Goal: Transaction & Acquisition: Purchase product/service

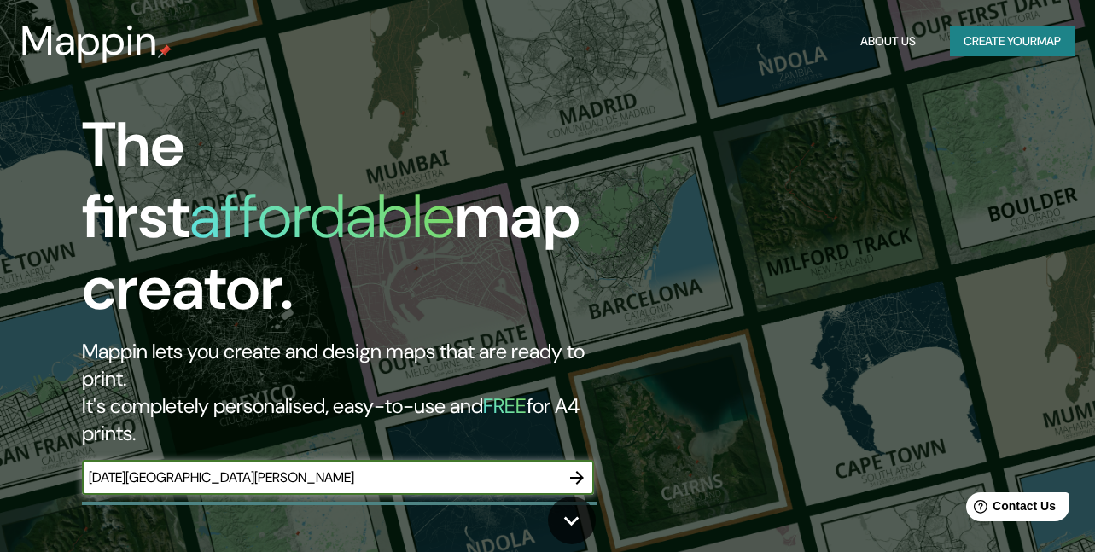
type input "[DATE][GEOGRAPHIC_DATA][PERSON_NAME]"
click at [247, 468] on input "[DATE][GEOGRAPHIC_DATA][PERSON_NAME]" at bounding box center [321, 478] width 478 height 20
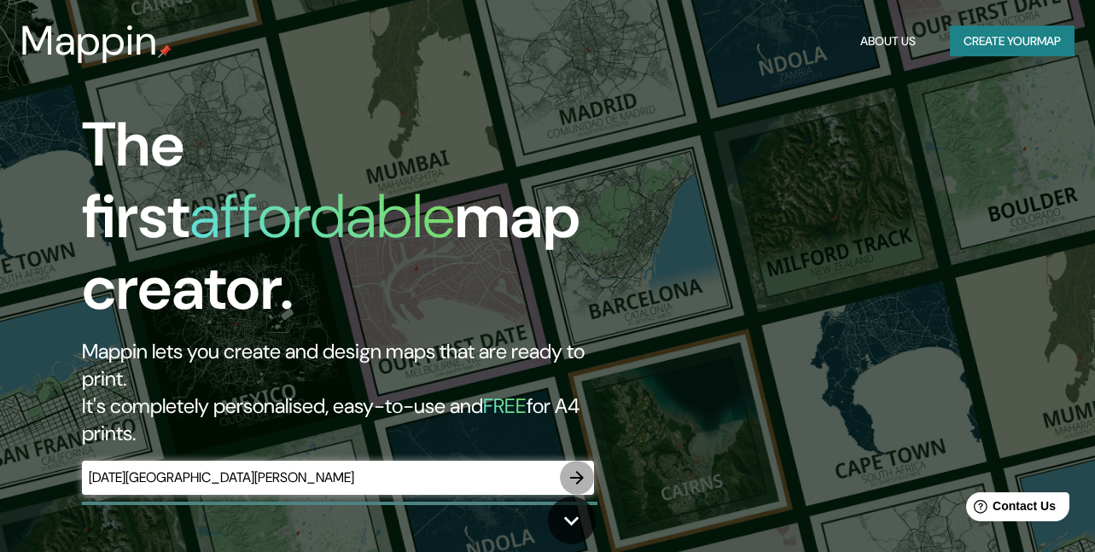
click at [571, 468] on icon "button" at bounding box center [577, 478] width 20 height 20
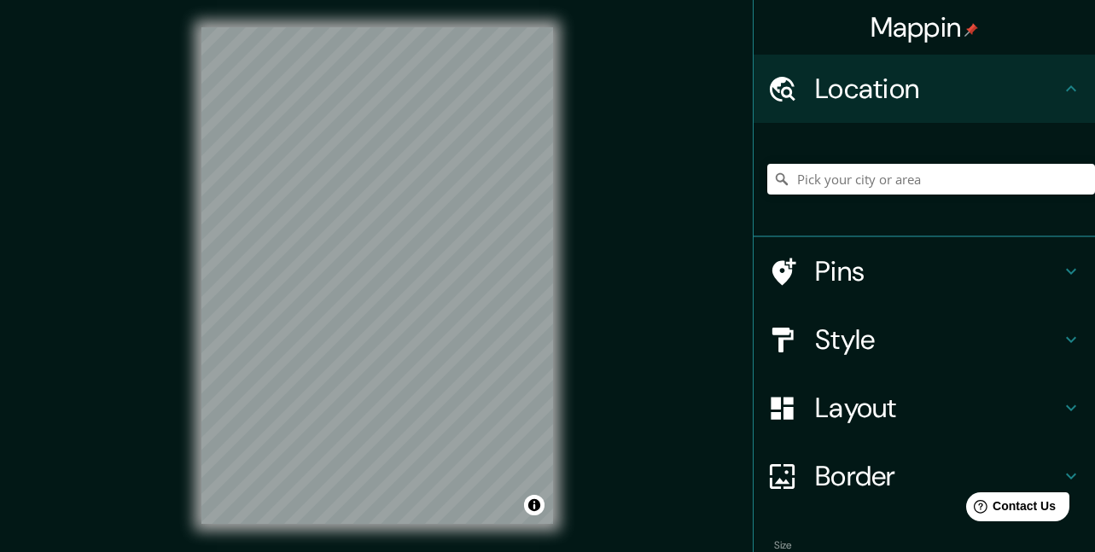
scroll to position [26, 0]
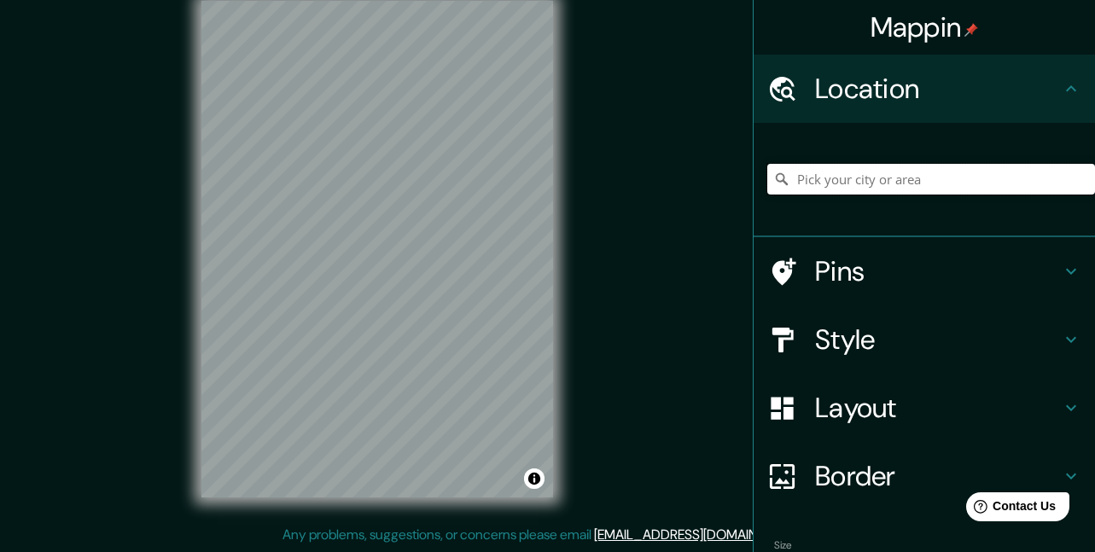
click at [864, 182] on input "Pick your city or area" at bounding box center [931, 179] width 328 height 31
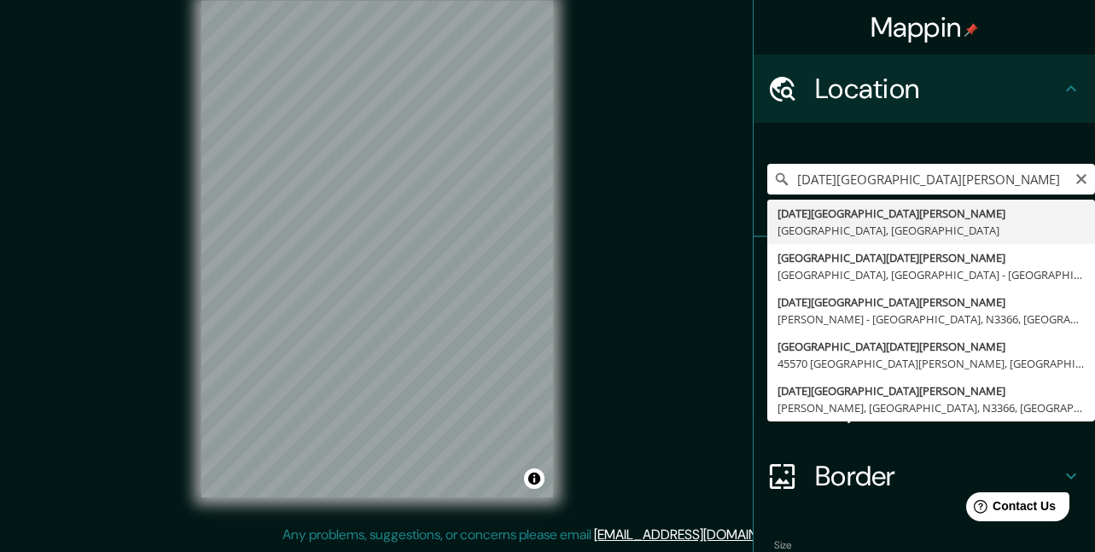
type input "[DATE][GEOGRAPHIC_DATA][PERSON_NAME], [GEOGRAPHIC_DATA], [GEOGRAPHIC_DATA]"
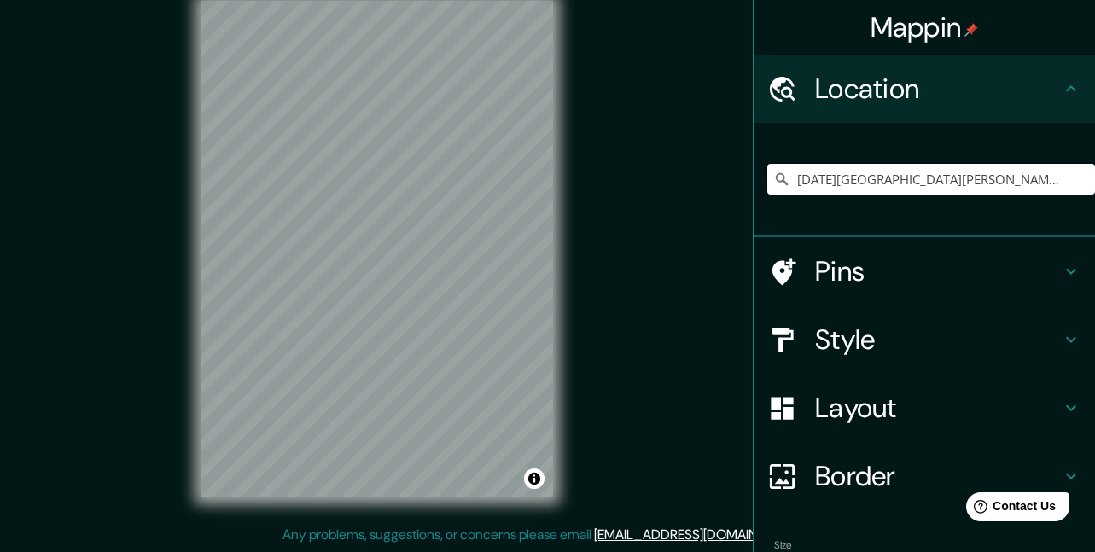
scroll to position [0, 0]
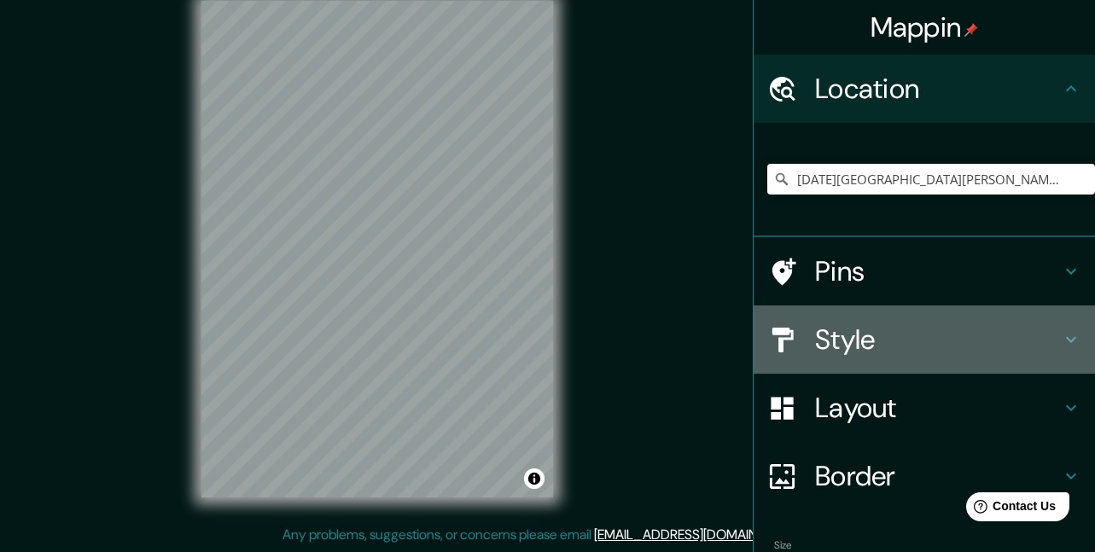
click at [916, 332] on h4 "Style" at bounding box center [938, 340] width 246 height 34
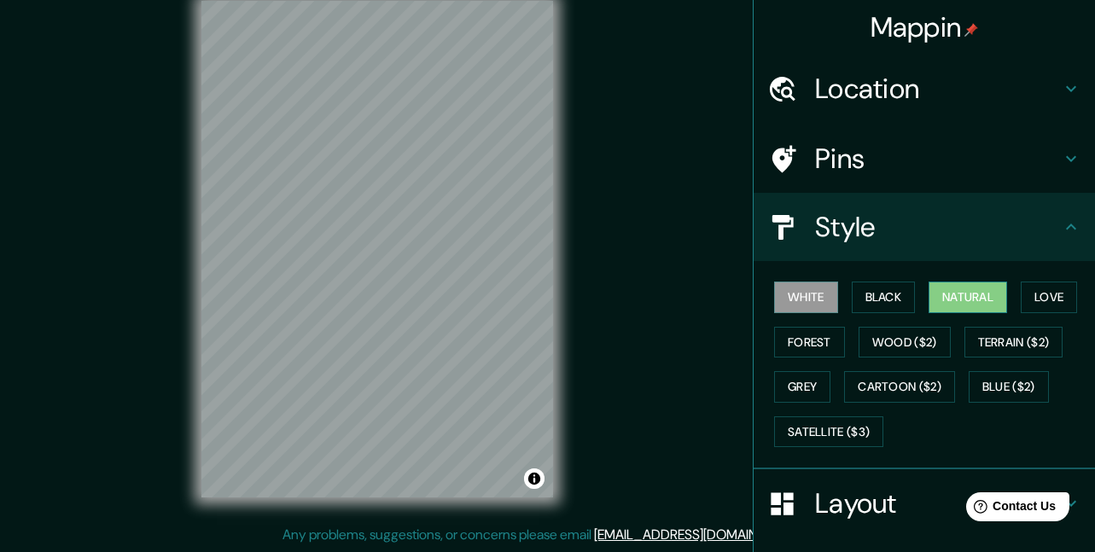
click at [944, 302] on button "Natural" at bounding box center [968, 298] width 79 height 32
click at [890, 338] on button "Wood ($2)" at bounding box center [905, 343] width 92 height 32
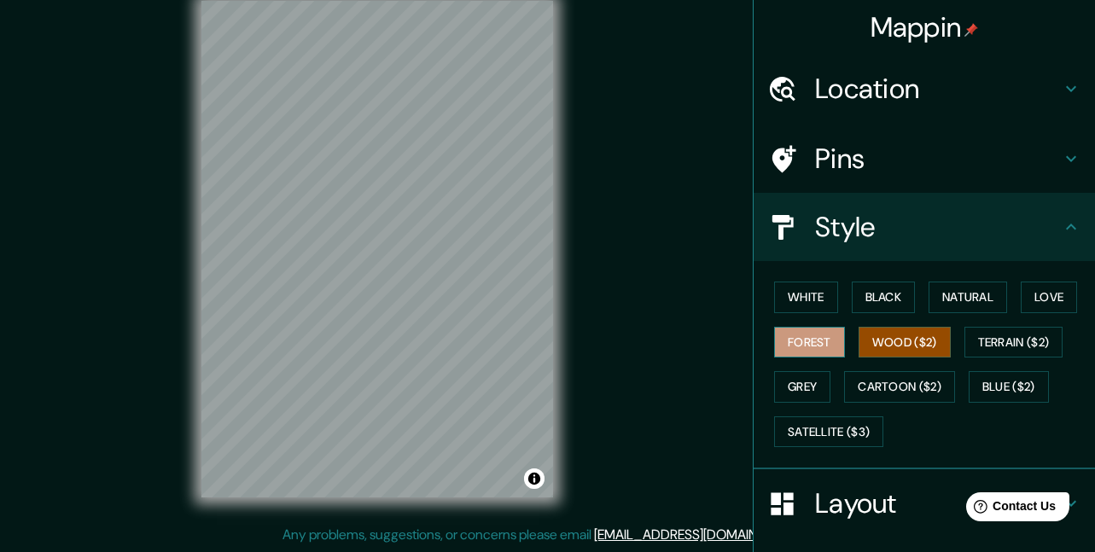
click at [809, 341] on button "Forest" at bounding box center [809, 343] width 71 height 32
click at [790, 380] on button "Grey" at bounding box center [802, 387] width 56 height 32
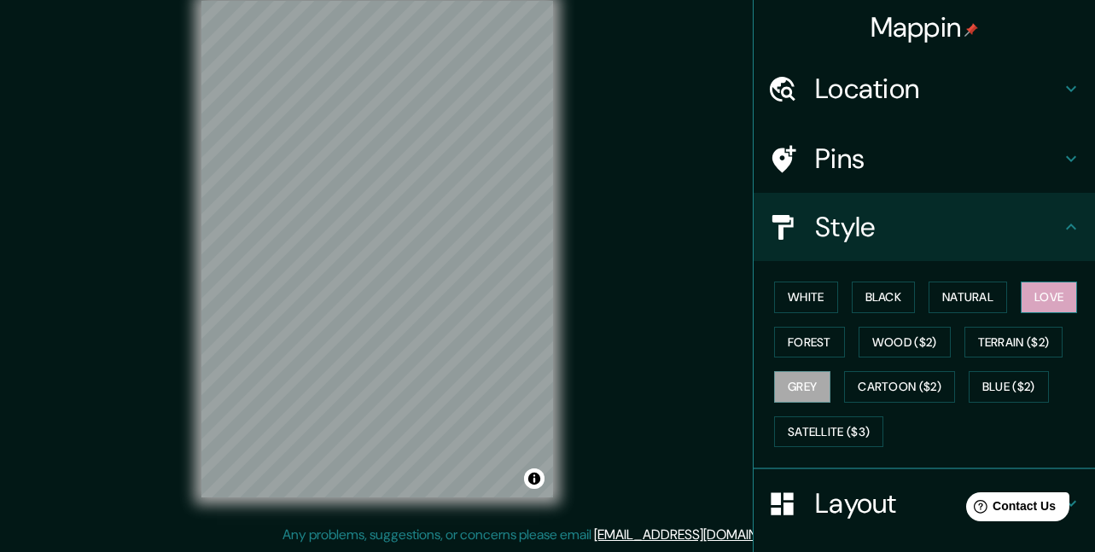
click at [1028, 303] on button "Love" at bounding box center [1049, 298] width 56 height 32
click at [962, 300] on button "Natural" at bounding box center [968, 298] width 79 height 32
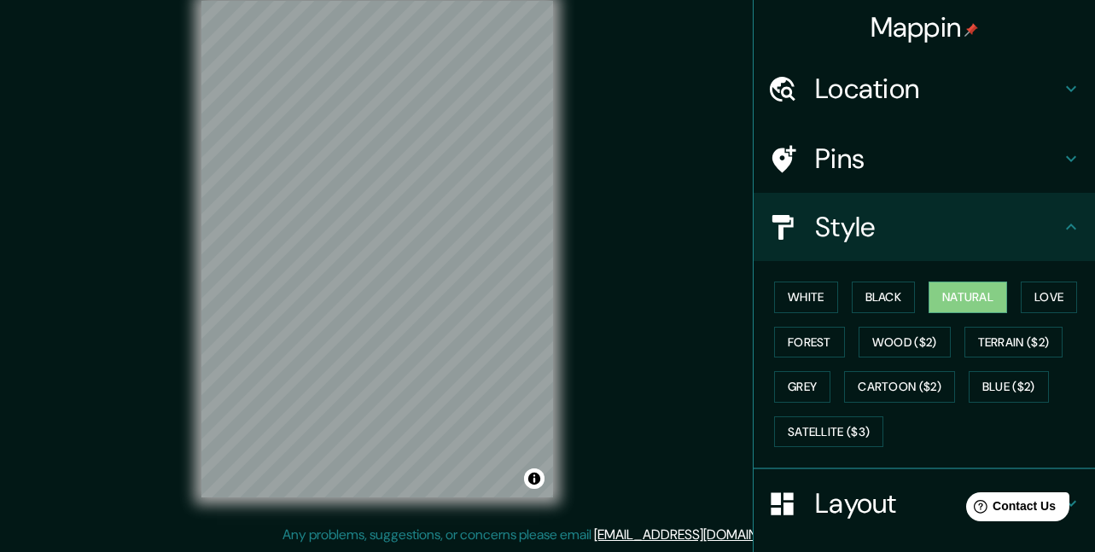
click at [1061, 229] on icon at bounding box center [1071, 227] width 20 height 20
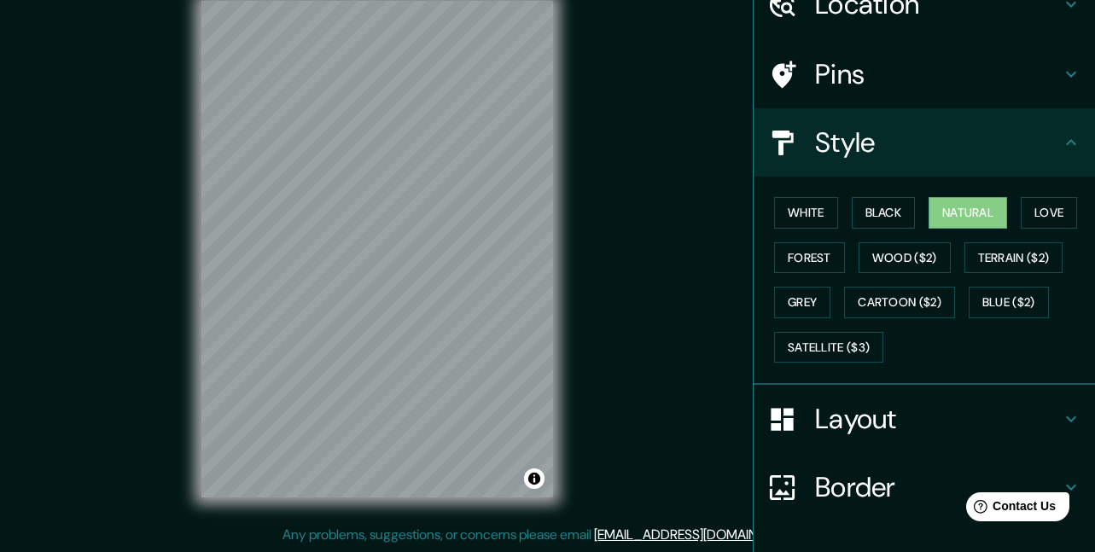
scroll to position [196, 0]
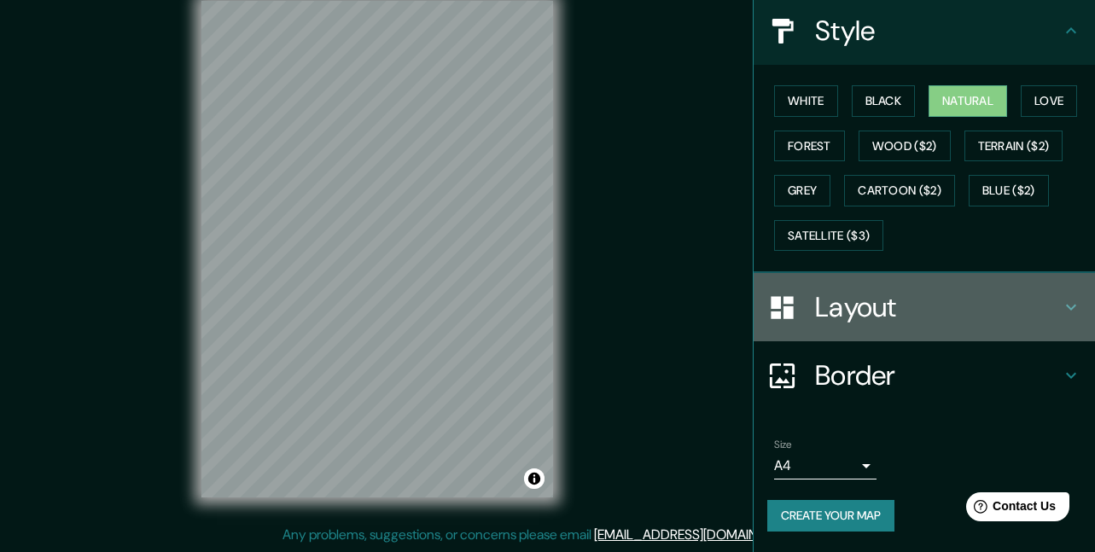
click at [1029, 302] on h4 "Layout" at bounding box center [938, 307] width 246 height 34
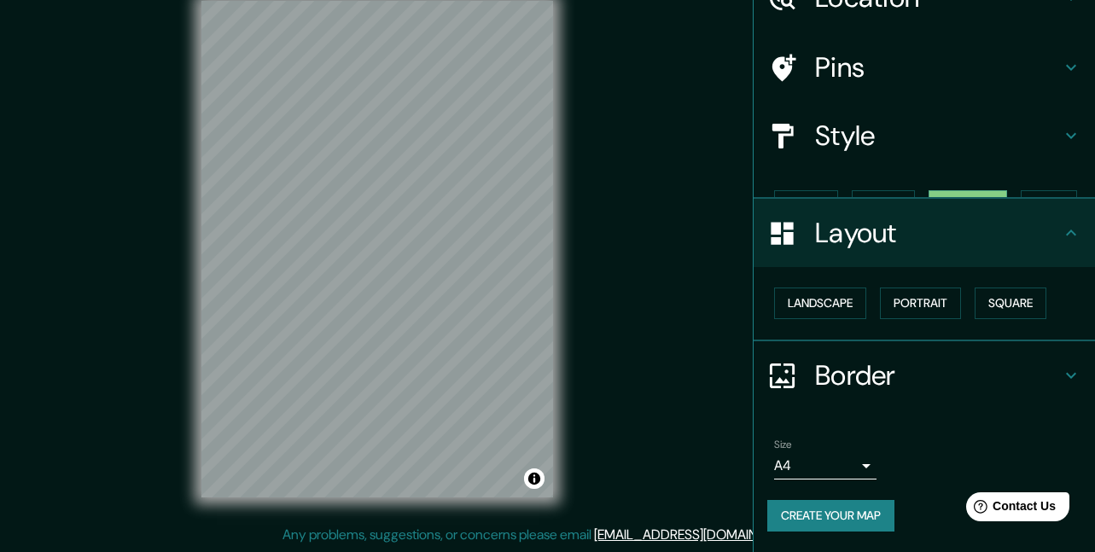
scroll to position [61, 0]
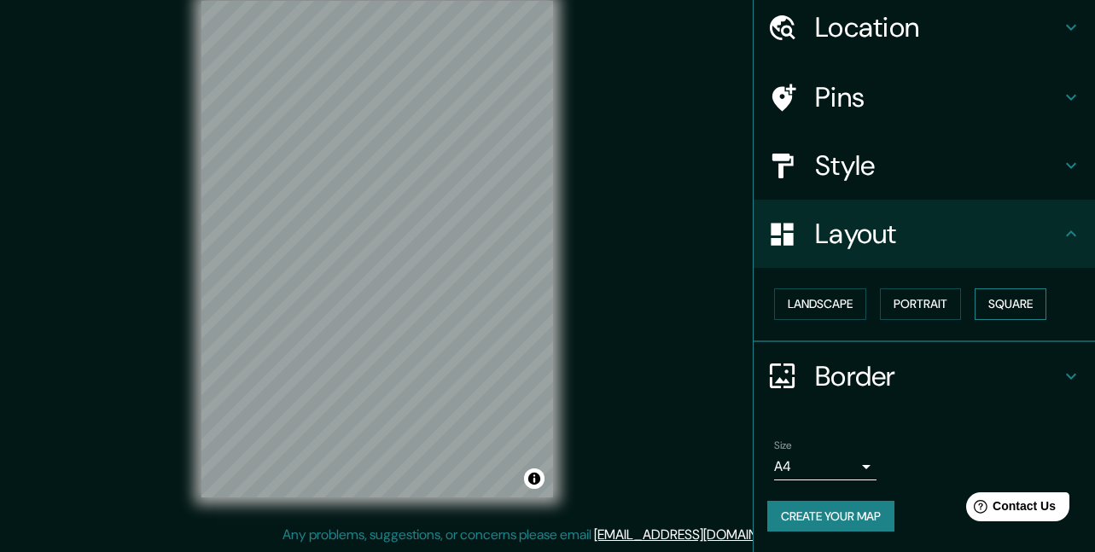
click at [999, 308] on button "Square" at bounding box center [1011, 304] width 72 height 32
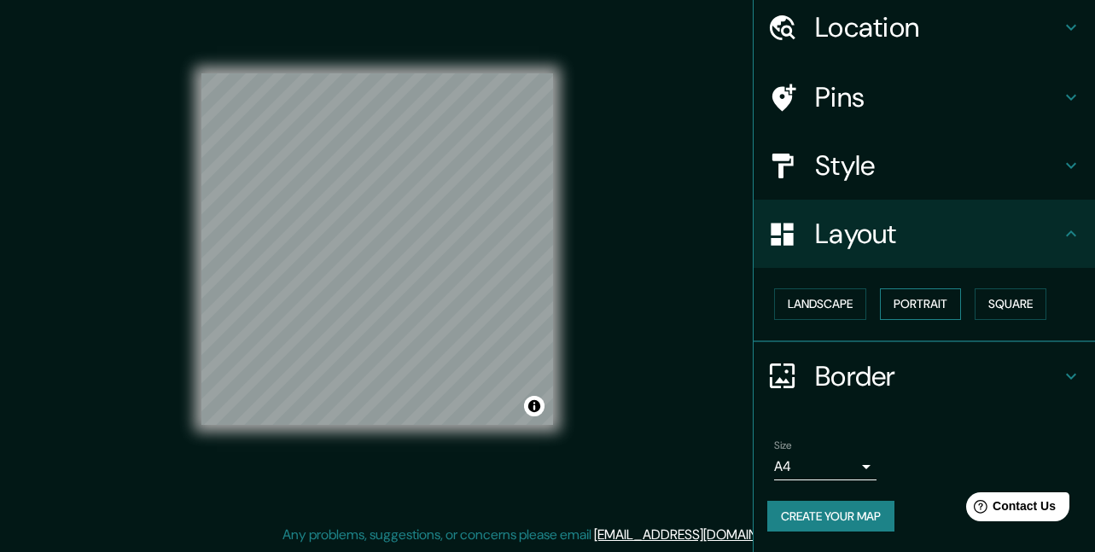
click at [929, 307] on button "Portrait" at bounding box center [920, 304] width 81 height 32
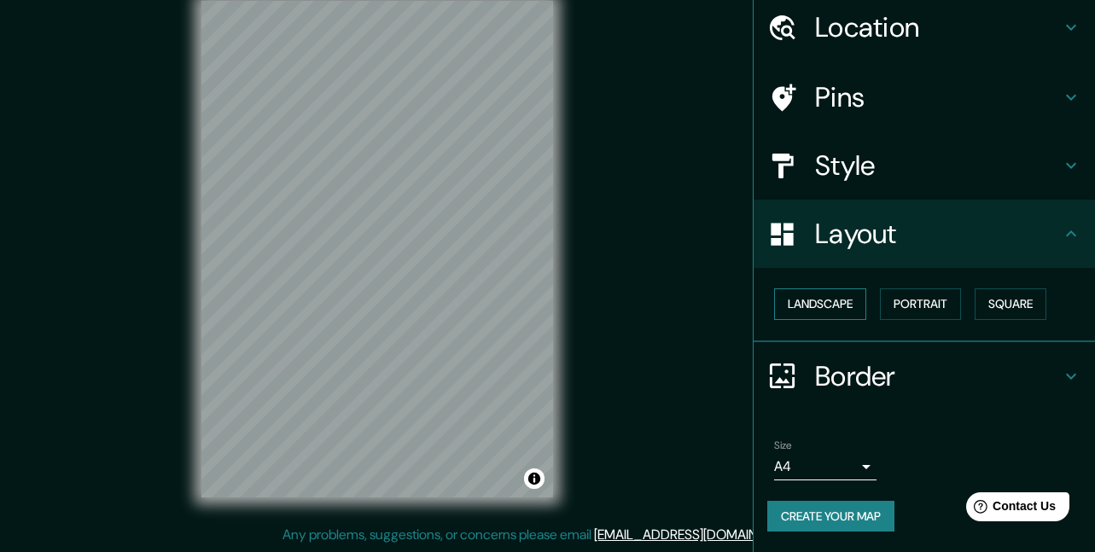
click at [834, 307] on button "Landscape" at bounding box center [820, 304] width 92 height 32
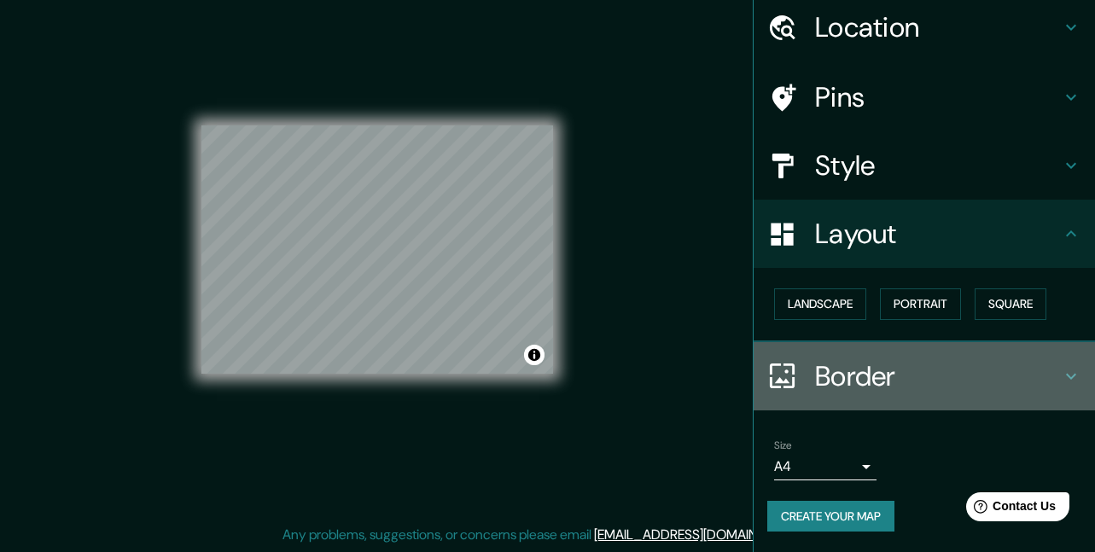
click at [943, 382] on h4 "Border" at bounding box center [938, 376] width 246 height 34
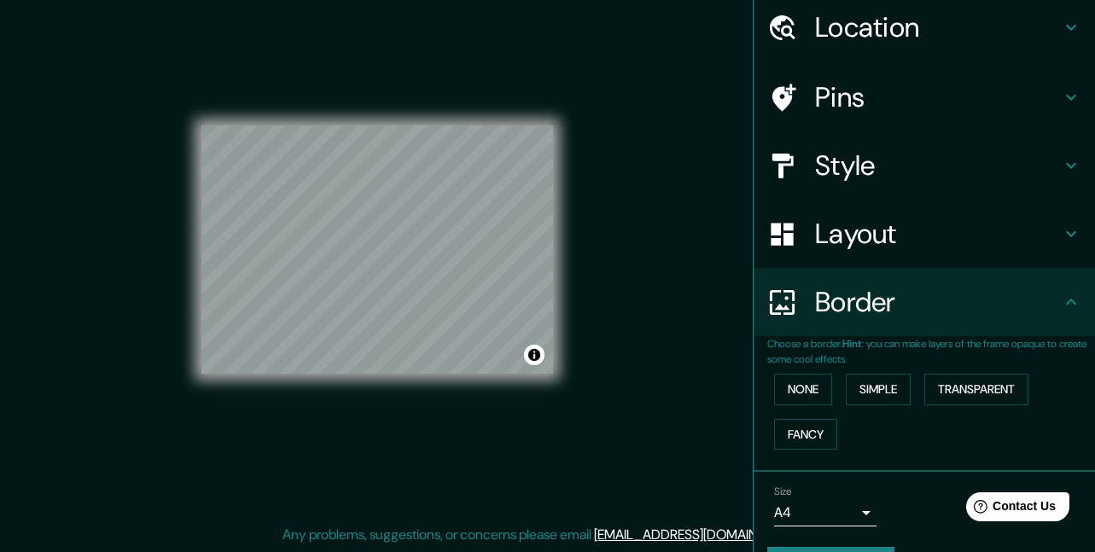
click at [854, 518] on body "Mappin Location [DATE][GEOGRAPHIC_DATA][PERSON_NAME], [GEOGRAPHIC_DATA], [GEOGR…" at bounding box center [547, 250] width 1095 height 552
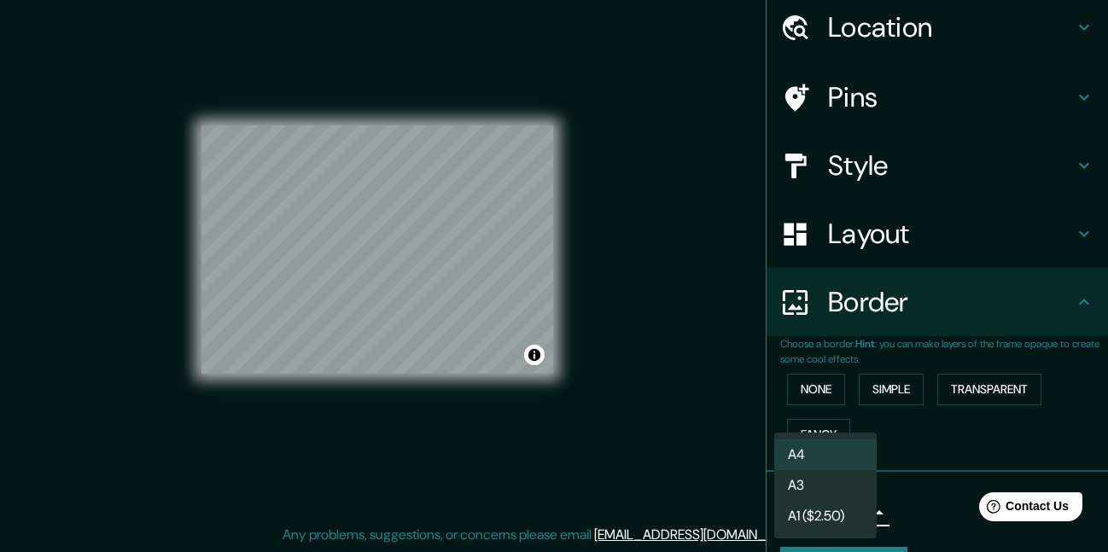
click at [845, 490] on li "A3" at bounding box center [825, 485] width 102 height 31
type input "a4"
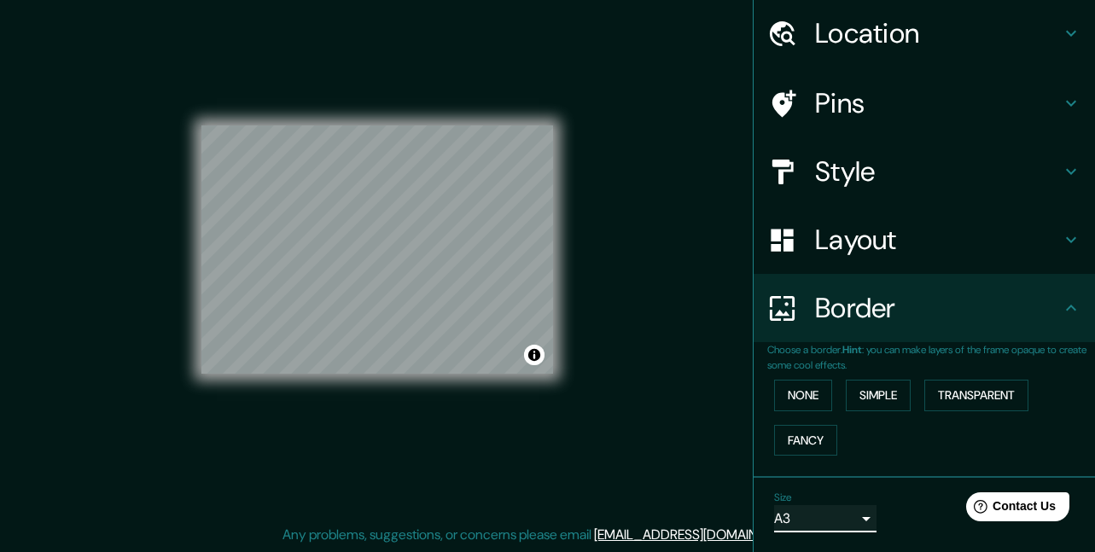
scroll to position [108, 0]
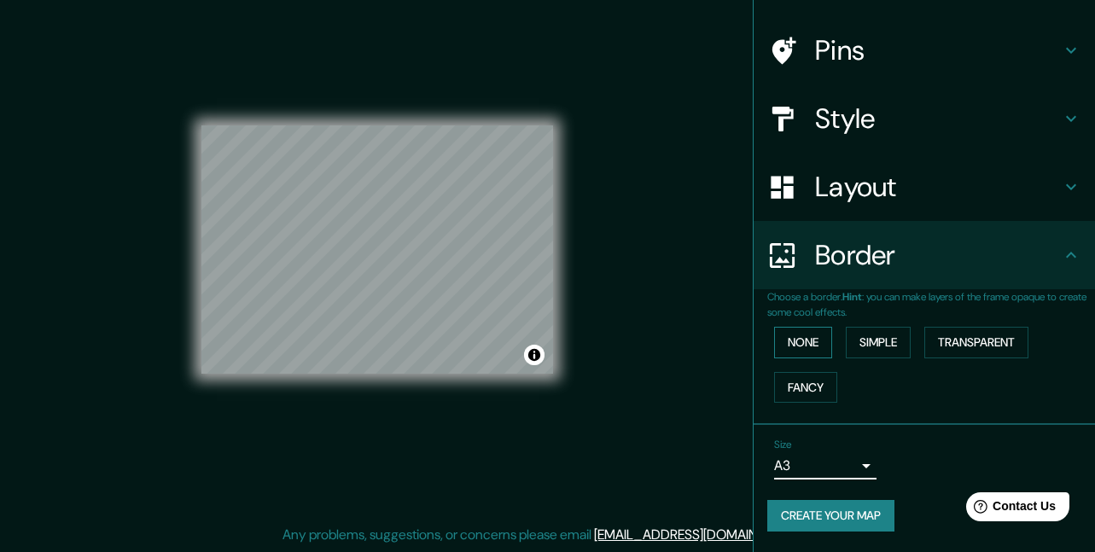
click at [793, 349] on button "None" at bounding box center [803, 343] width 58 height 32
click at [854, 341] on button "Simple" at bounding box center [878, 343] width 65 height 32
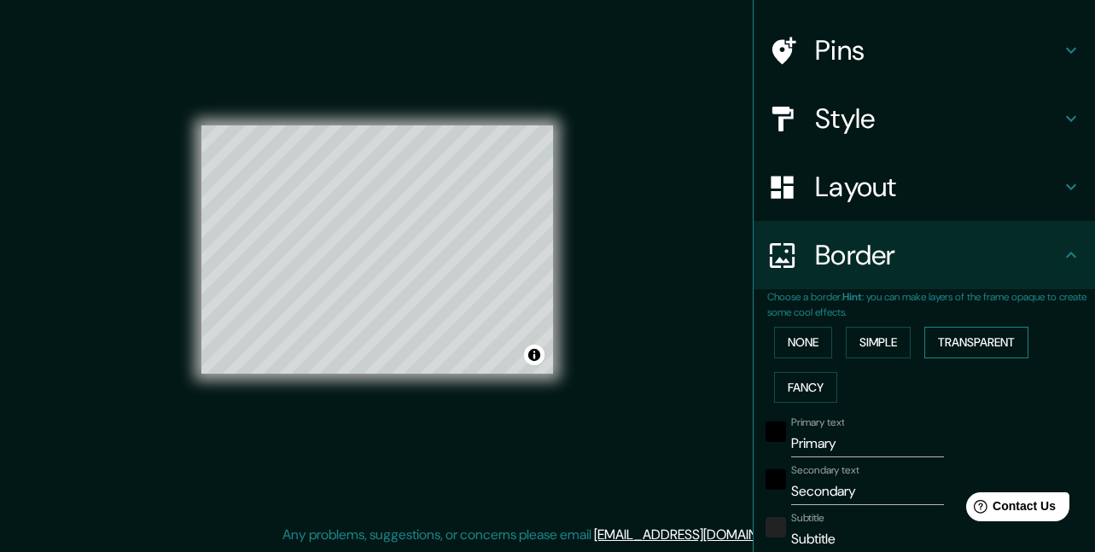
click at [980, 345] on button "Transparent" at bounding box center [976, 343] width 104 height 32
type input "198"
type input "33"
click at [784, 382] on button "Fancy" at bounding box center [805, 388] width 63 height 32
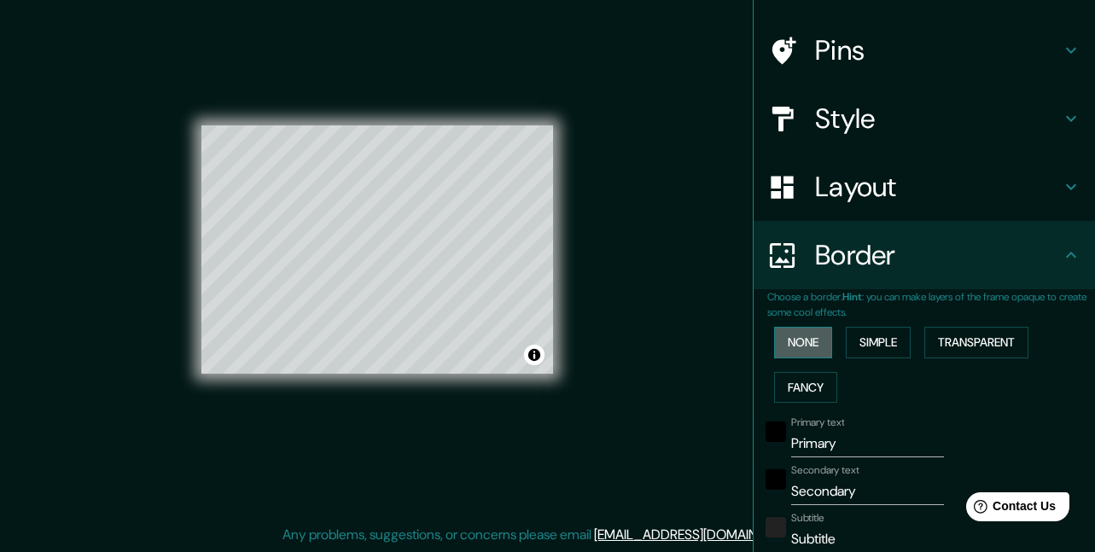
click at [790, 344] on button "None" at bounding box center [803, 343] width 58 height 32
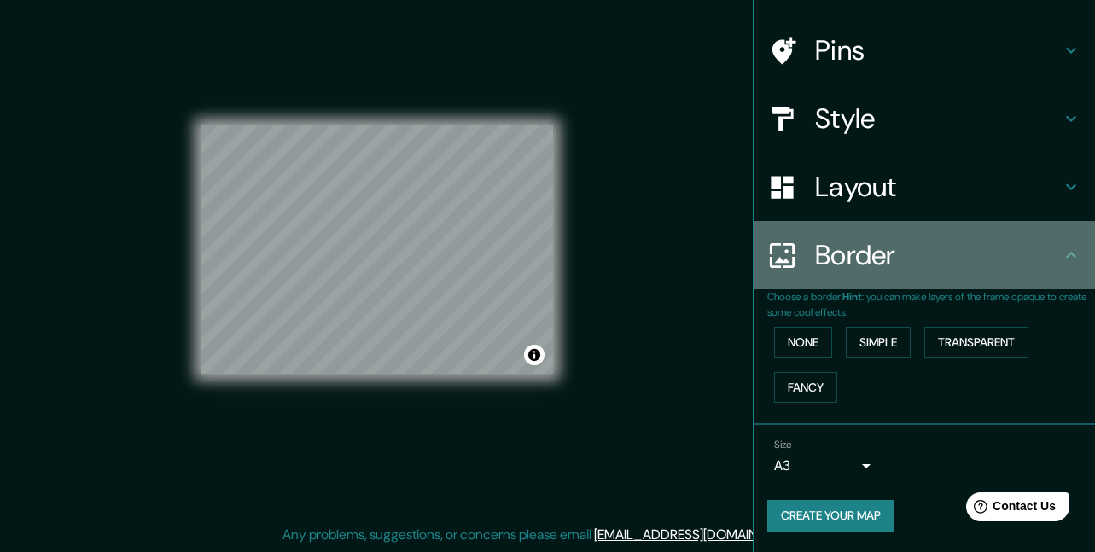
click at [1061, 258] on icon at bounding box center [1071, 255] width 20 height 20
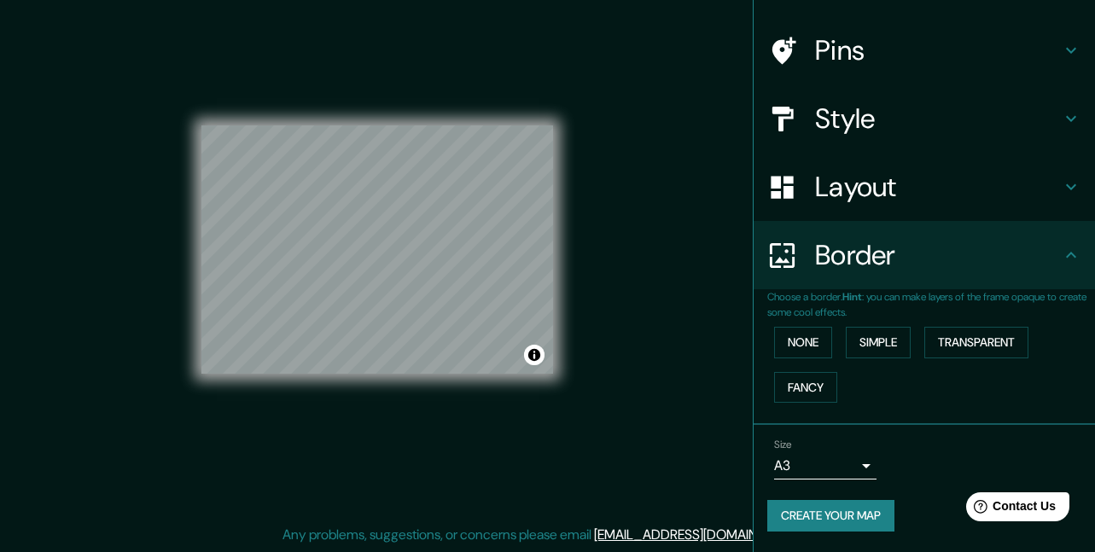
click at [1063, 187] on icon at bounding box center [1071, 187] width 20 height 20
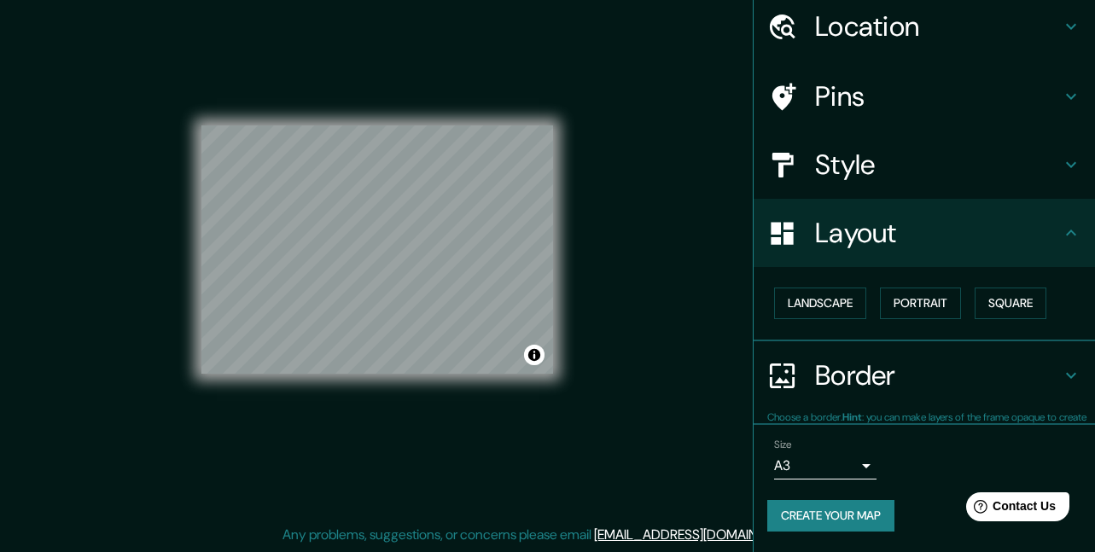
scroll to position [61, 0]
click at [805, 299] on button "Landscape" at bounding box center [820, 304] width 92 height 32
click at [926, 302] on button "Portrait" at bounding box center [920, 304] width 81 height 32
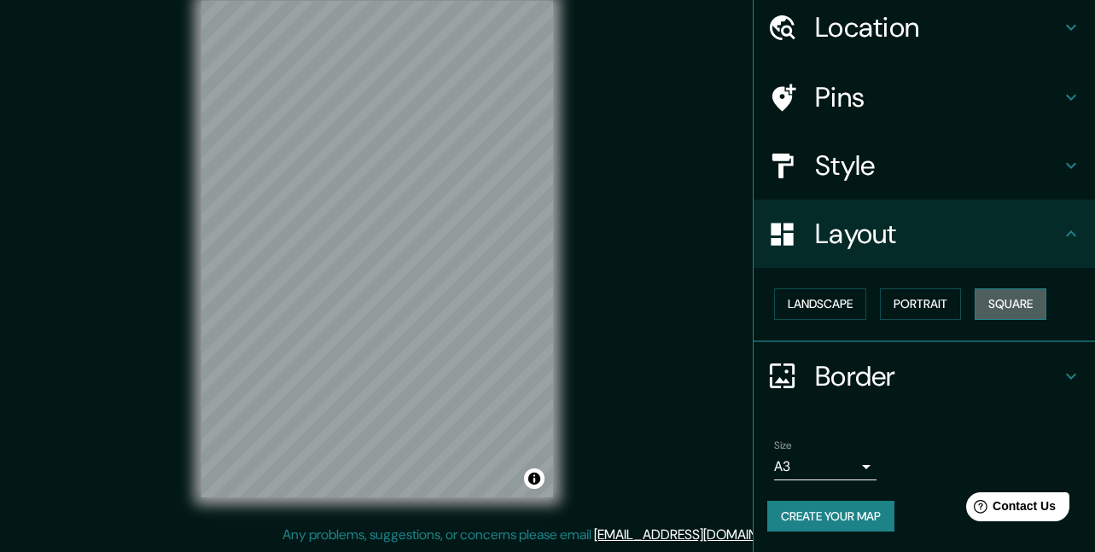
click at [1021, 309] on button "Square" at bounding box center [1011, 304] width 72 height 32
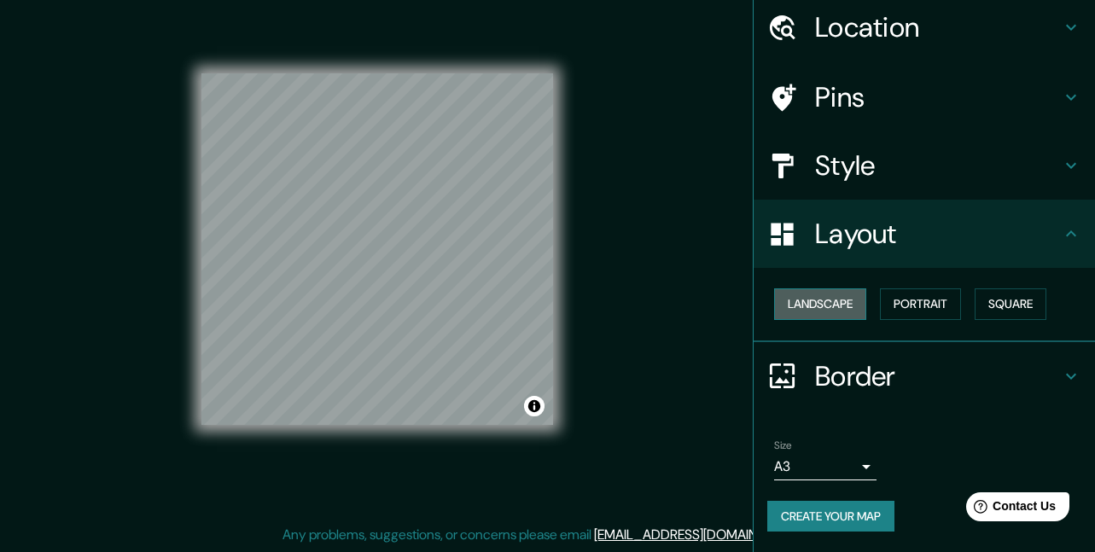
click at [828, 306] on button "Landscape" at bounding box center [820, 304] width 92 height 32
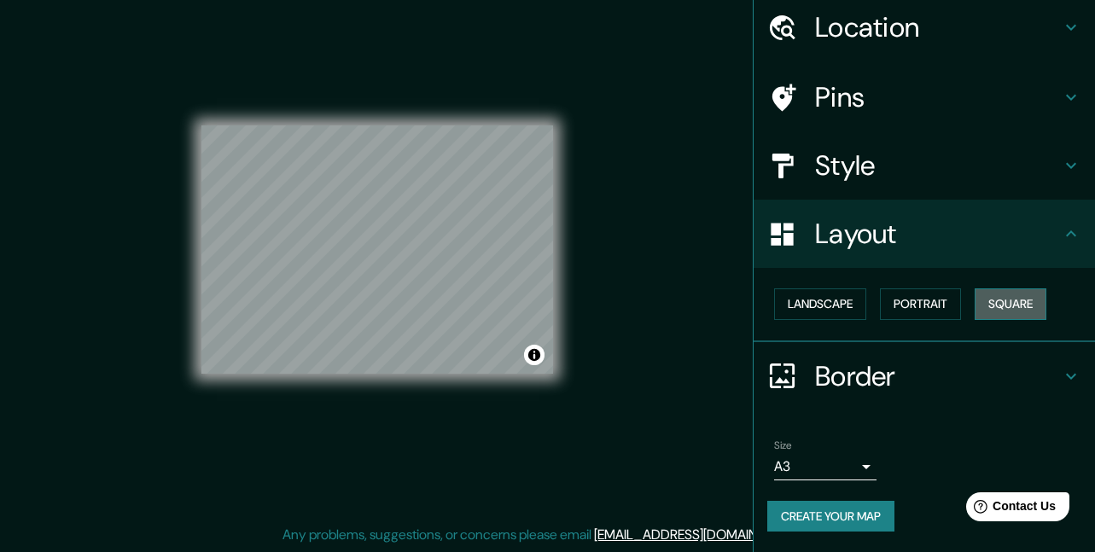
click at [1012, 302] on button "Square" at bounding box center [1011, 304] width 72 height 32
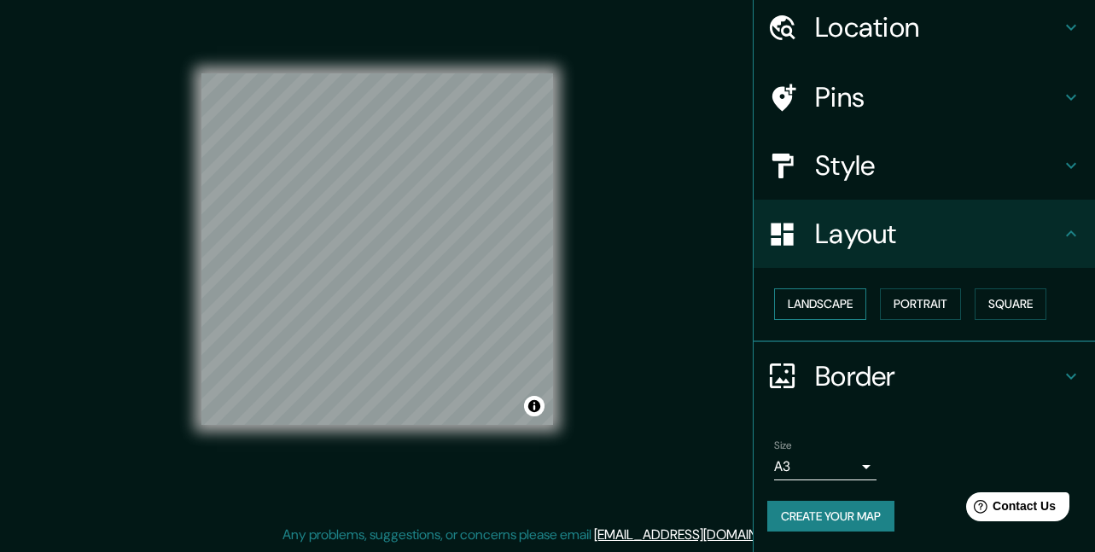
click at [825, 302] on button "Landscape" at bounding box center [820, 304] width 92 height 32
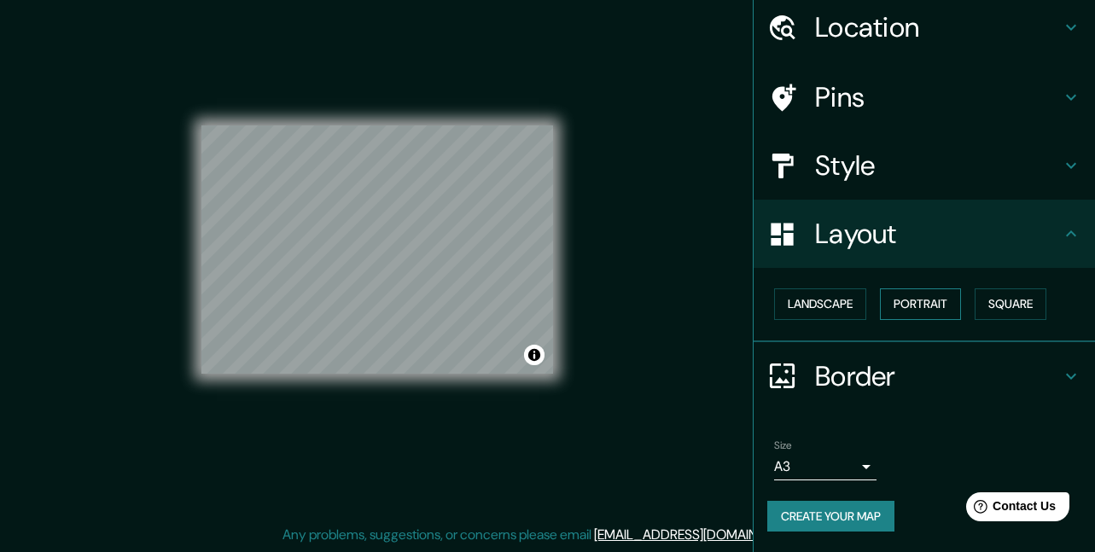
click at [914, 304] on button "Portrait" at bounding box center [920, 304] width 81 height 32
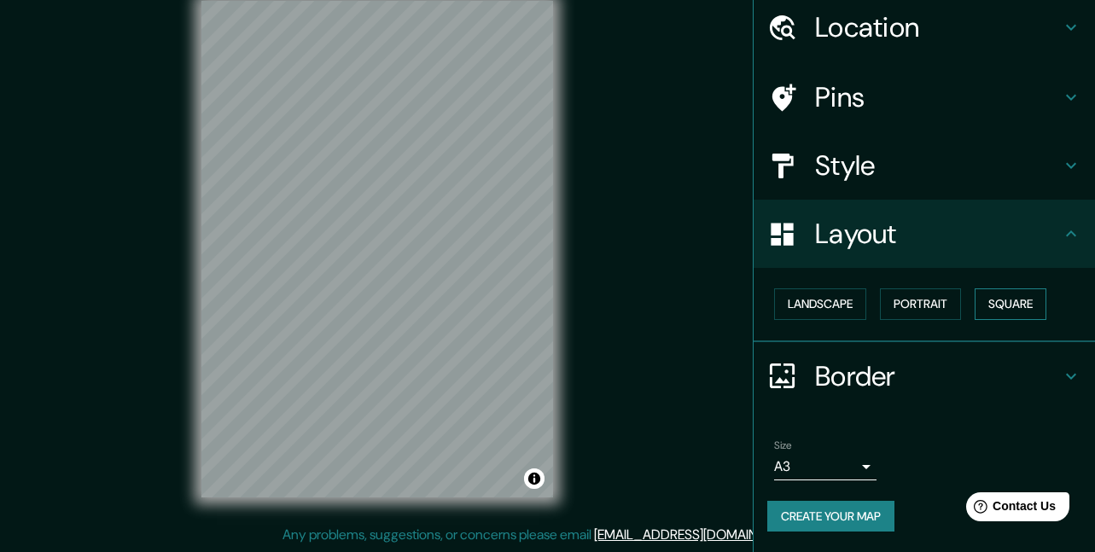
click at [1017, 312] on button "Square" at bounding box center [1011, 304] width 72 height 32
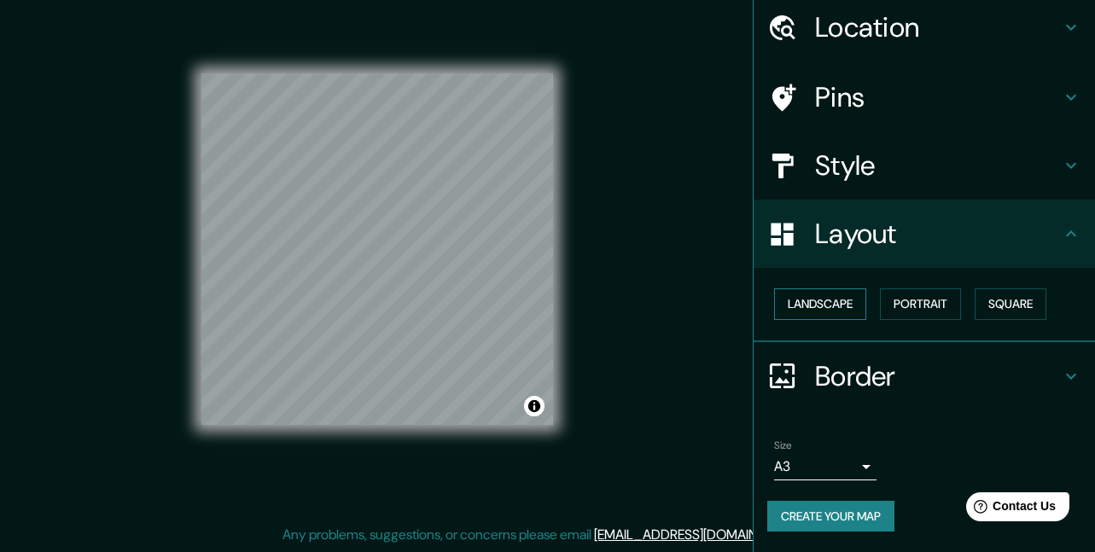
click at [831, 305] on button "Landscape" at bounding box center [820, 304] width 92 height 32
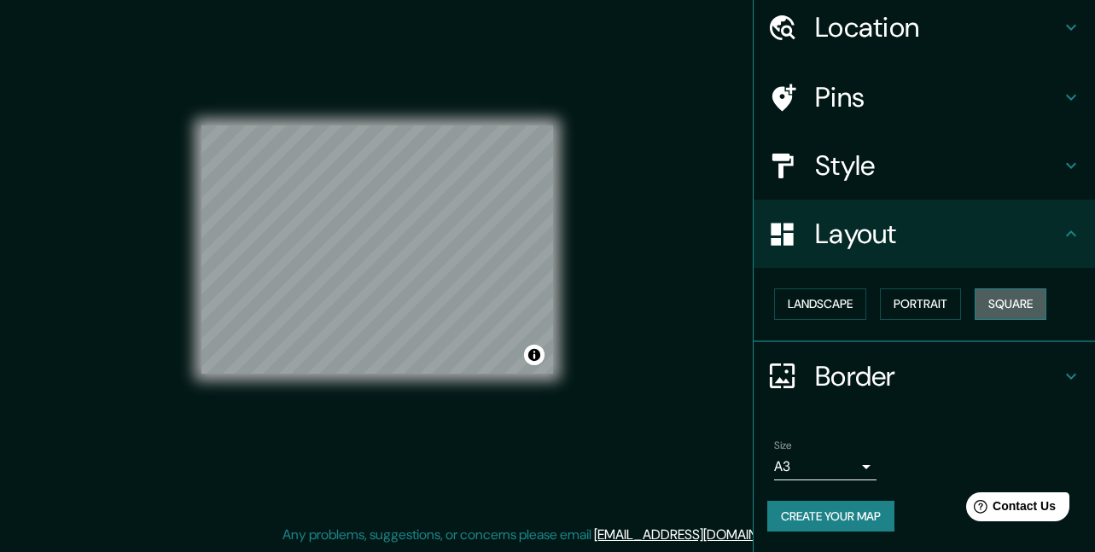
click at [1017, 306] on button "Square" at bounding box center [1011, 304] width 72 height 32
